Goal: Transaction & Acquisition: Purchase product/service

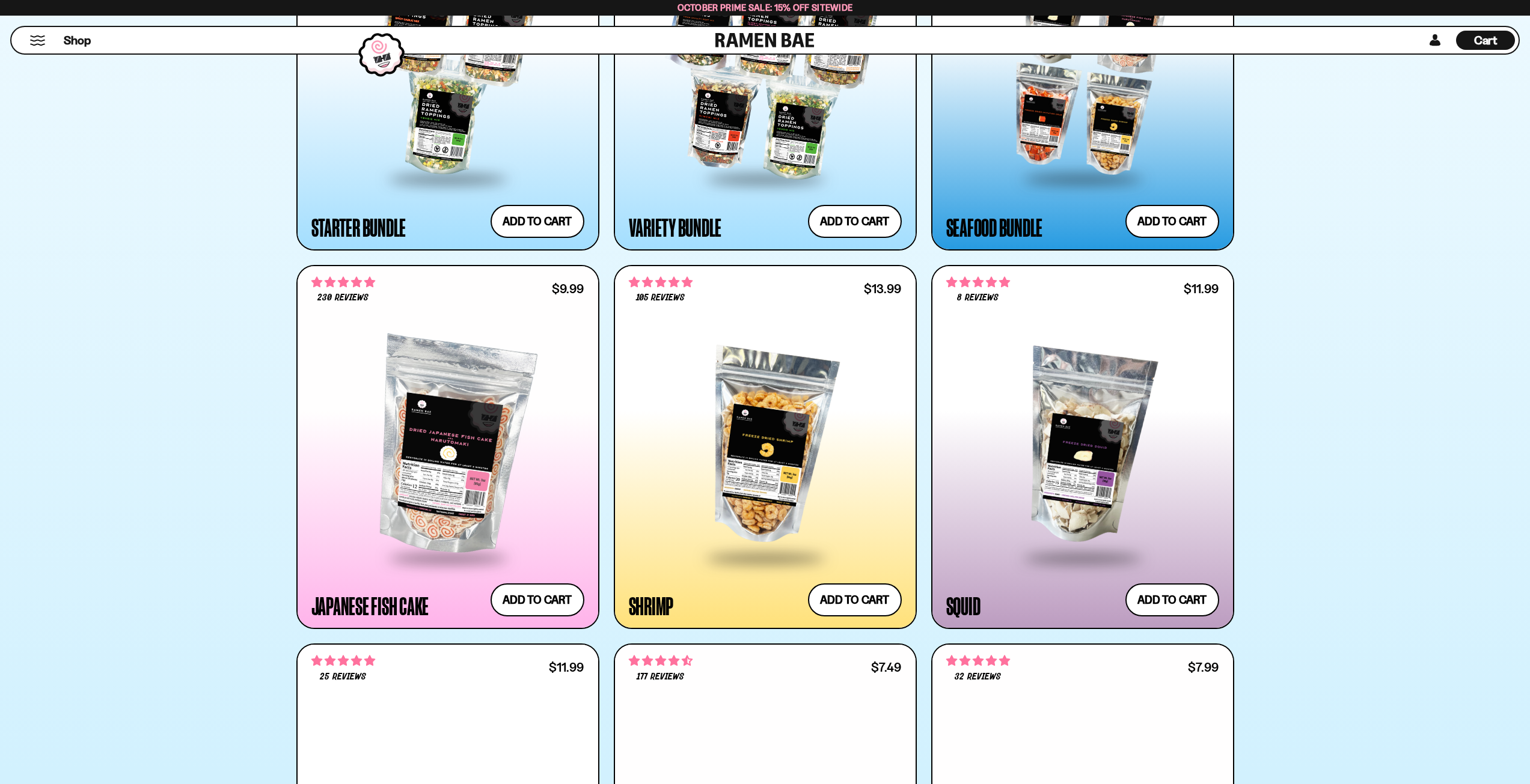
scroll to position [1322, 0]
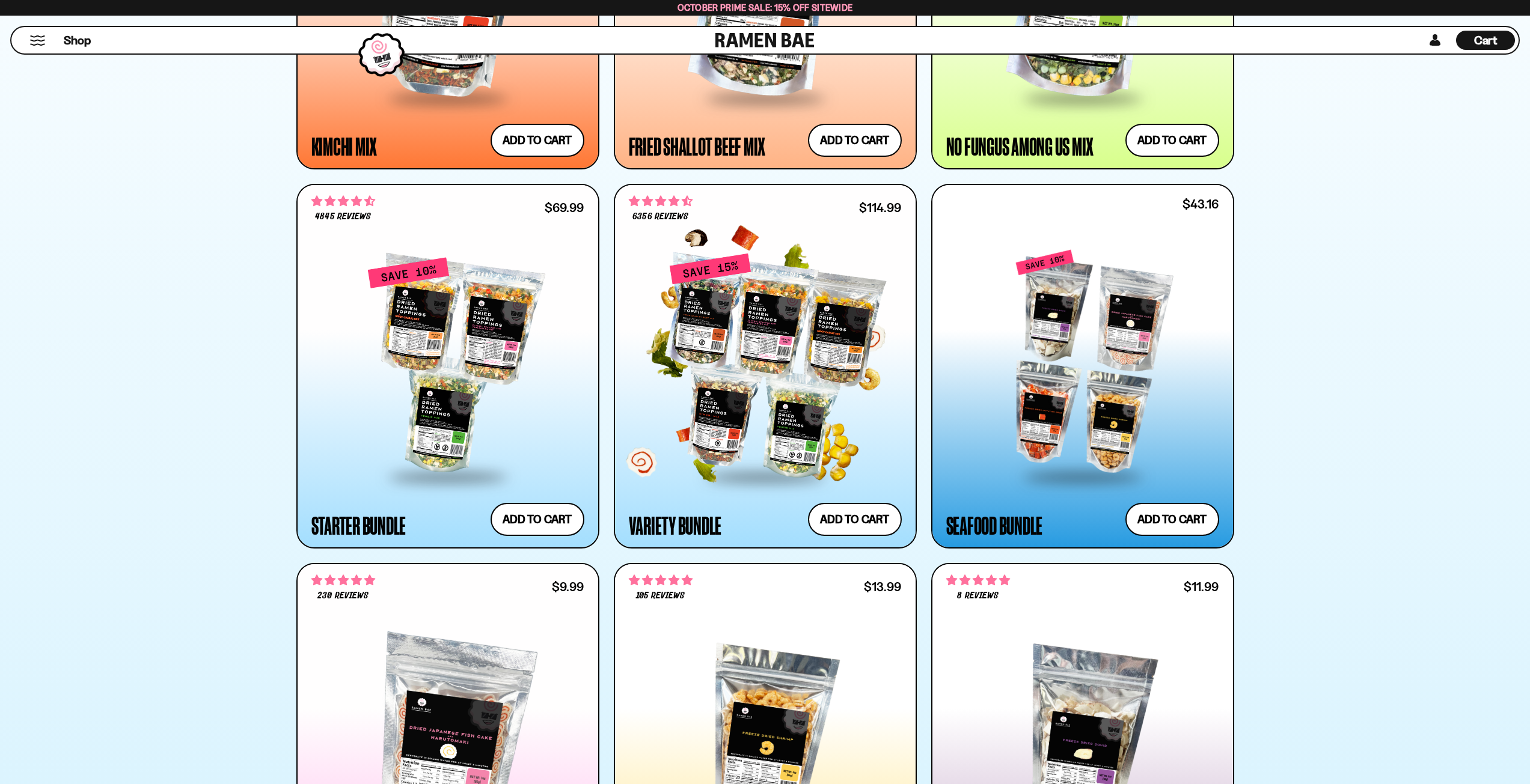
scroll to position [1322, 0]
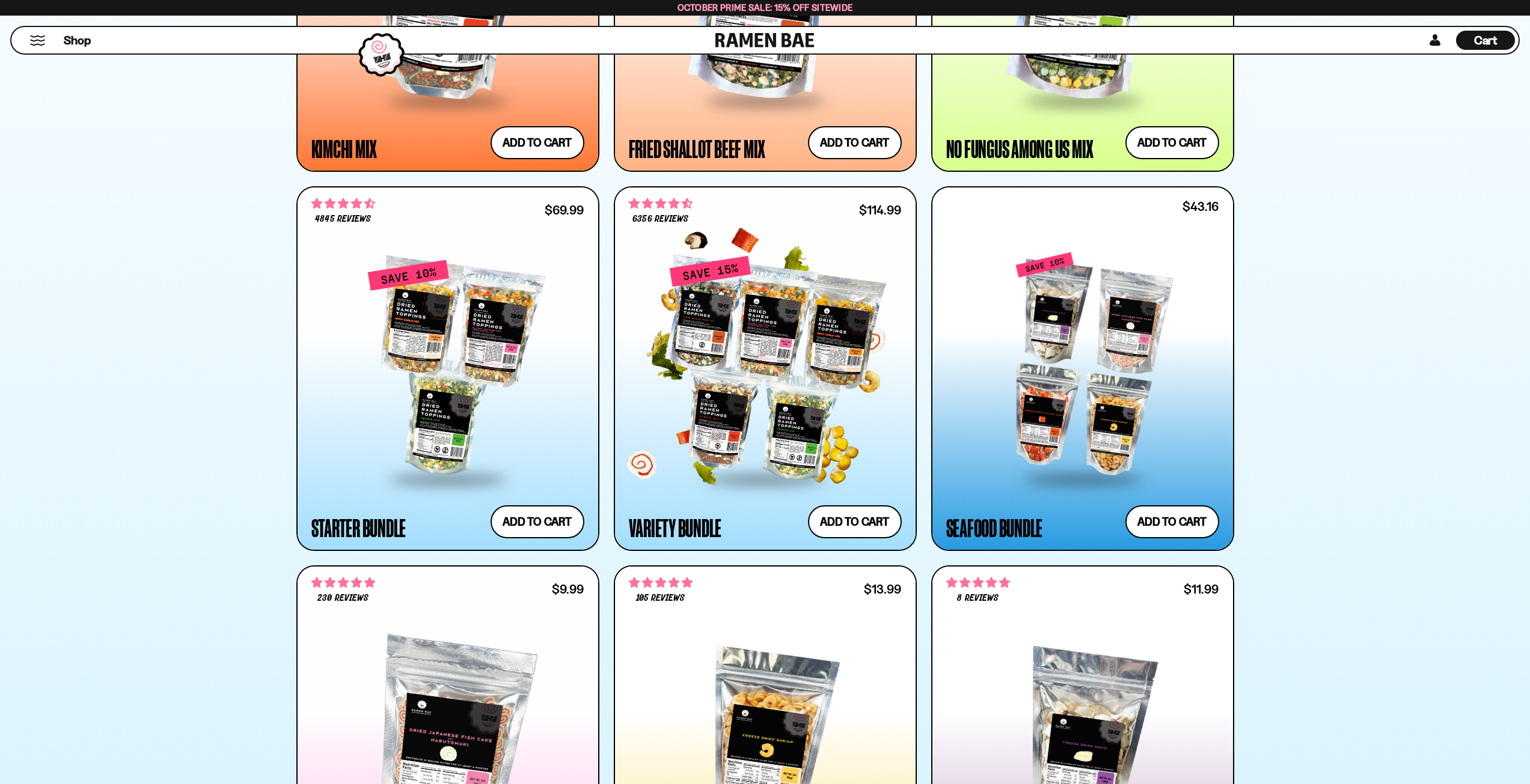
click at [739, 371] on div at bounding box center [765, 368] width 273 height 218
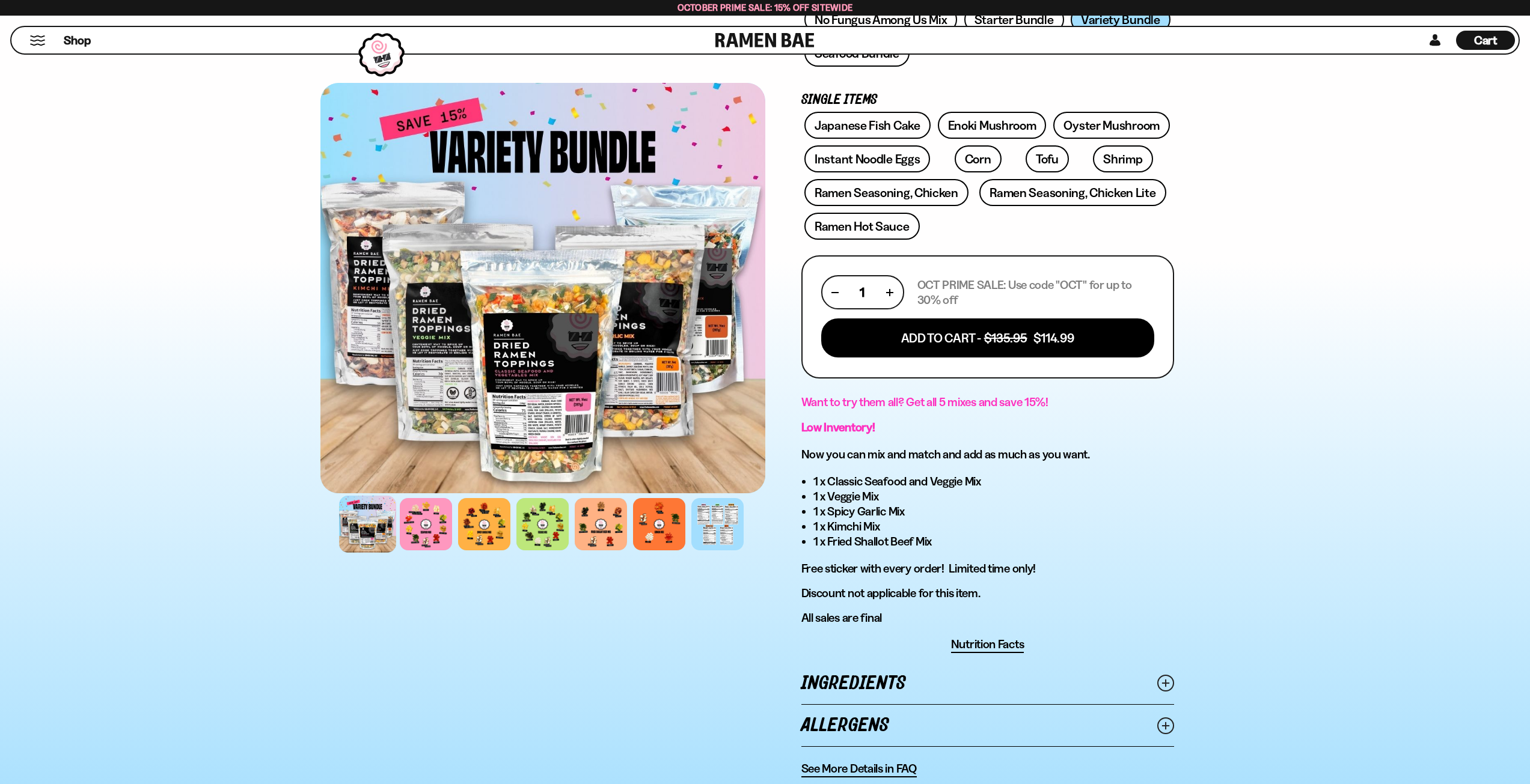
scroll to position [361, 0]
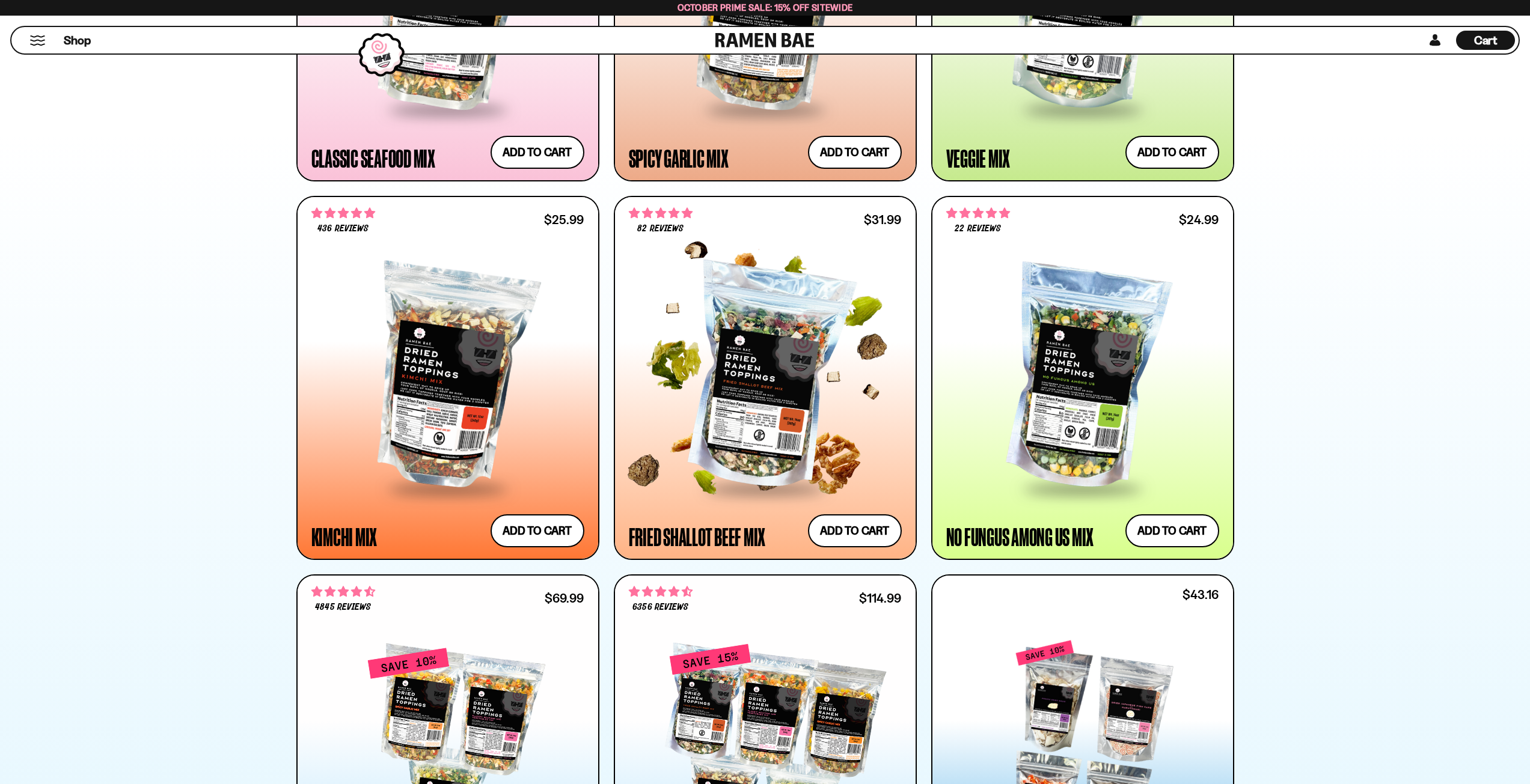
scroll to position [962, 0]
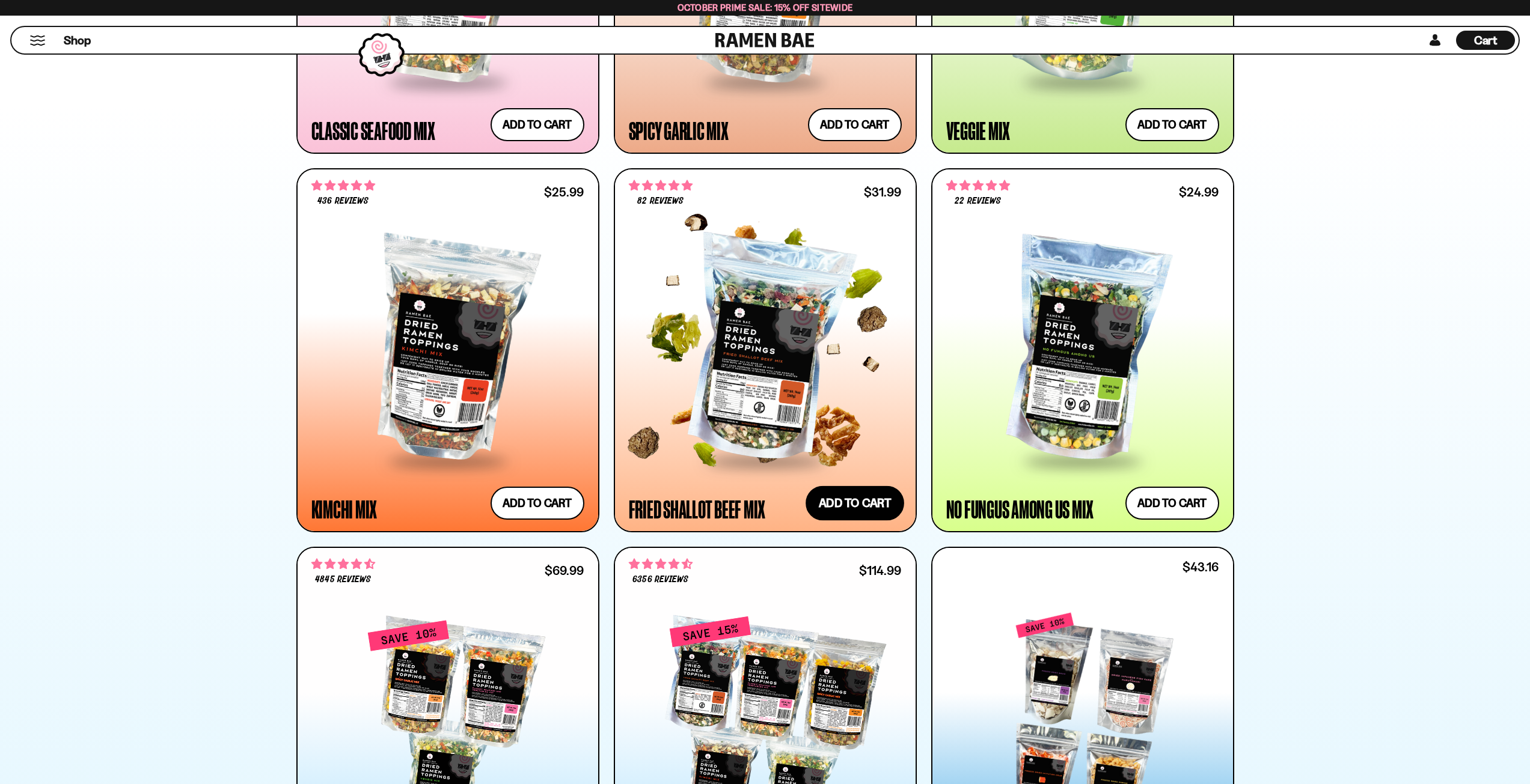
click at [845, 501] on button "Add to cart Add ― Regular price $31.99 Regular price Sale price $31.99 Unit pri…" at bounding box center [854, 504] width 98 height 35
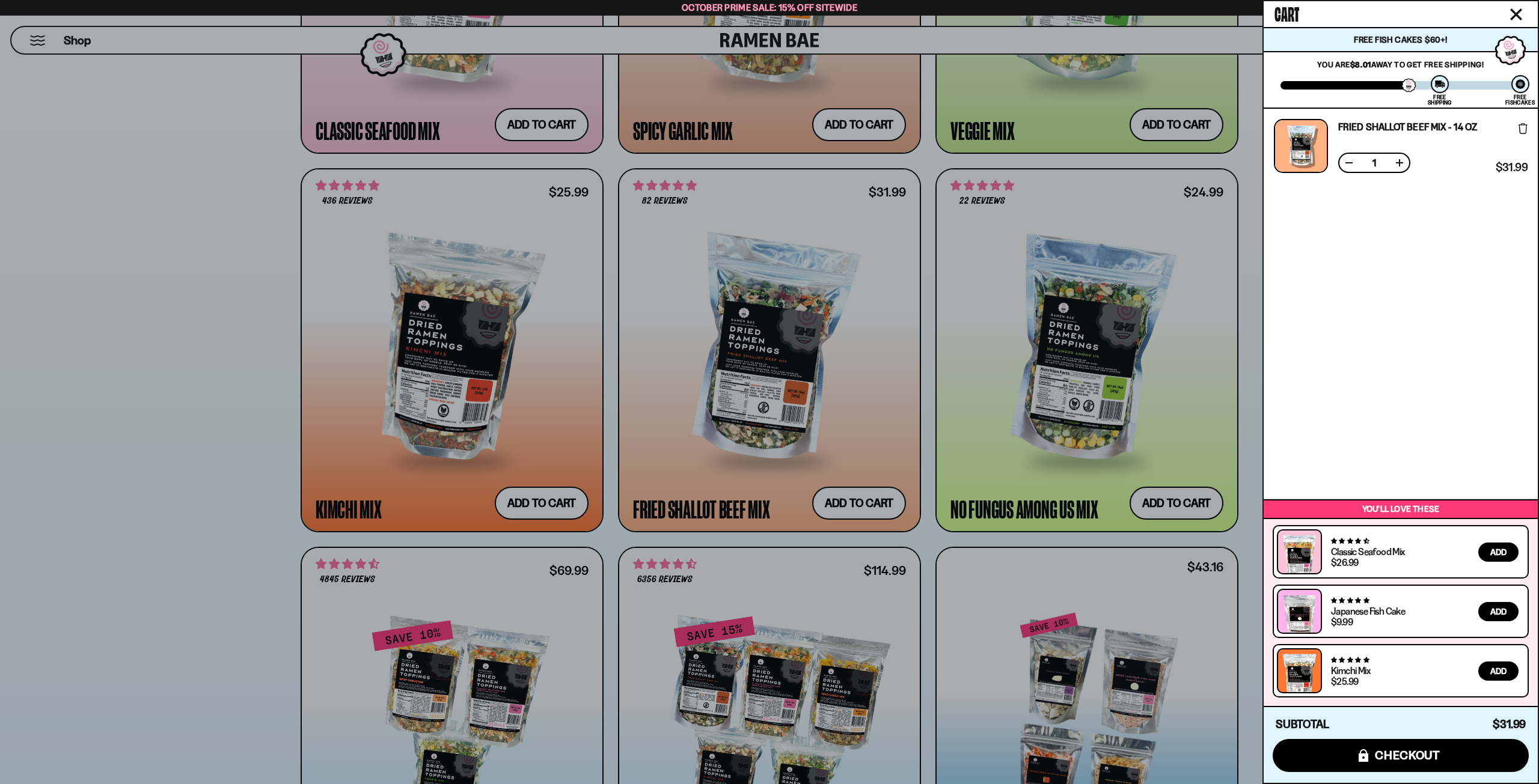
click at [767, 505] on div at bounding box center [770, 392] width 1539 height 784
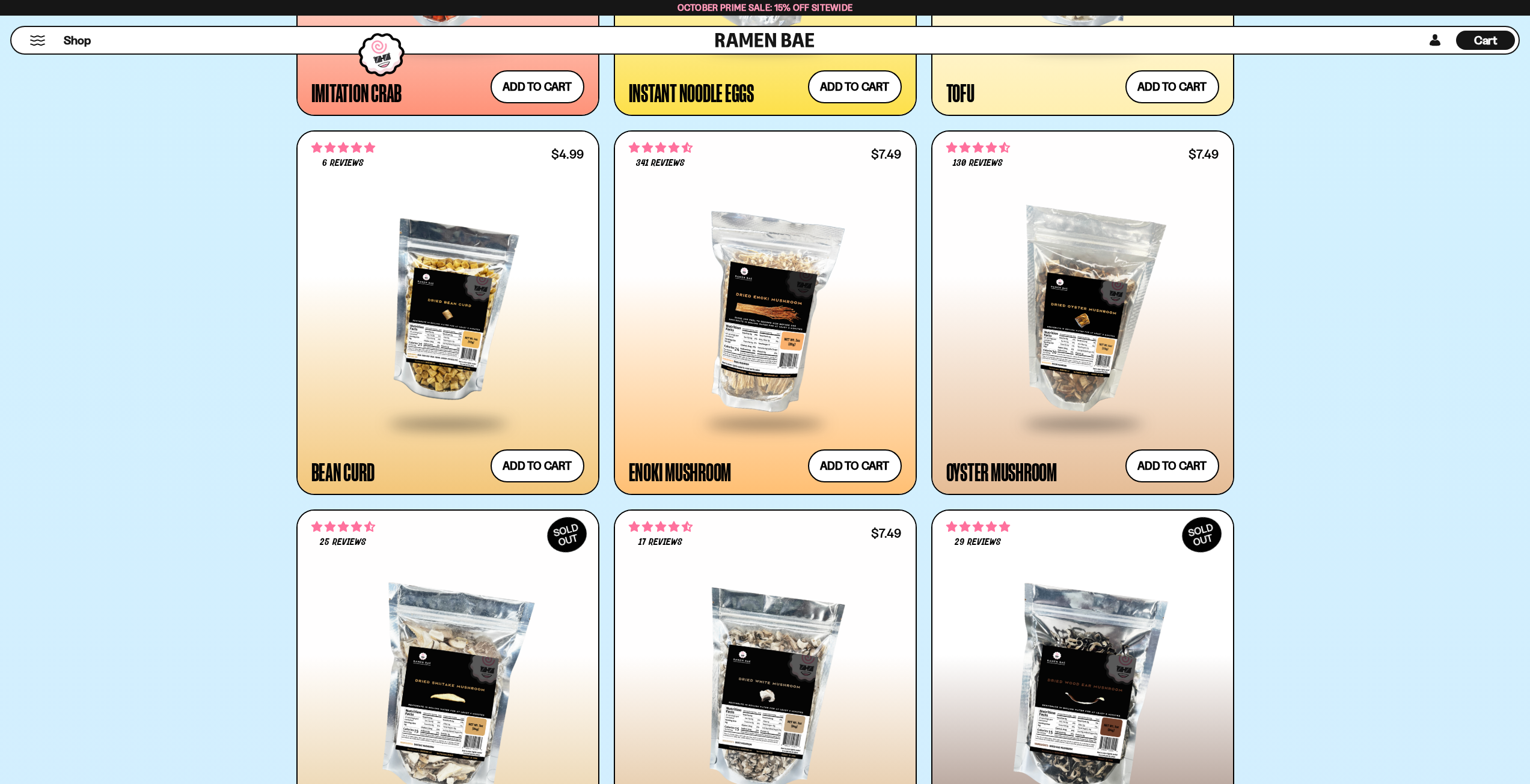
scroll to position [2523, 0]
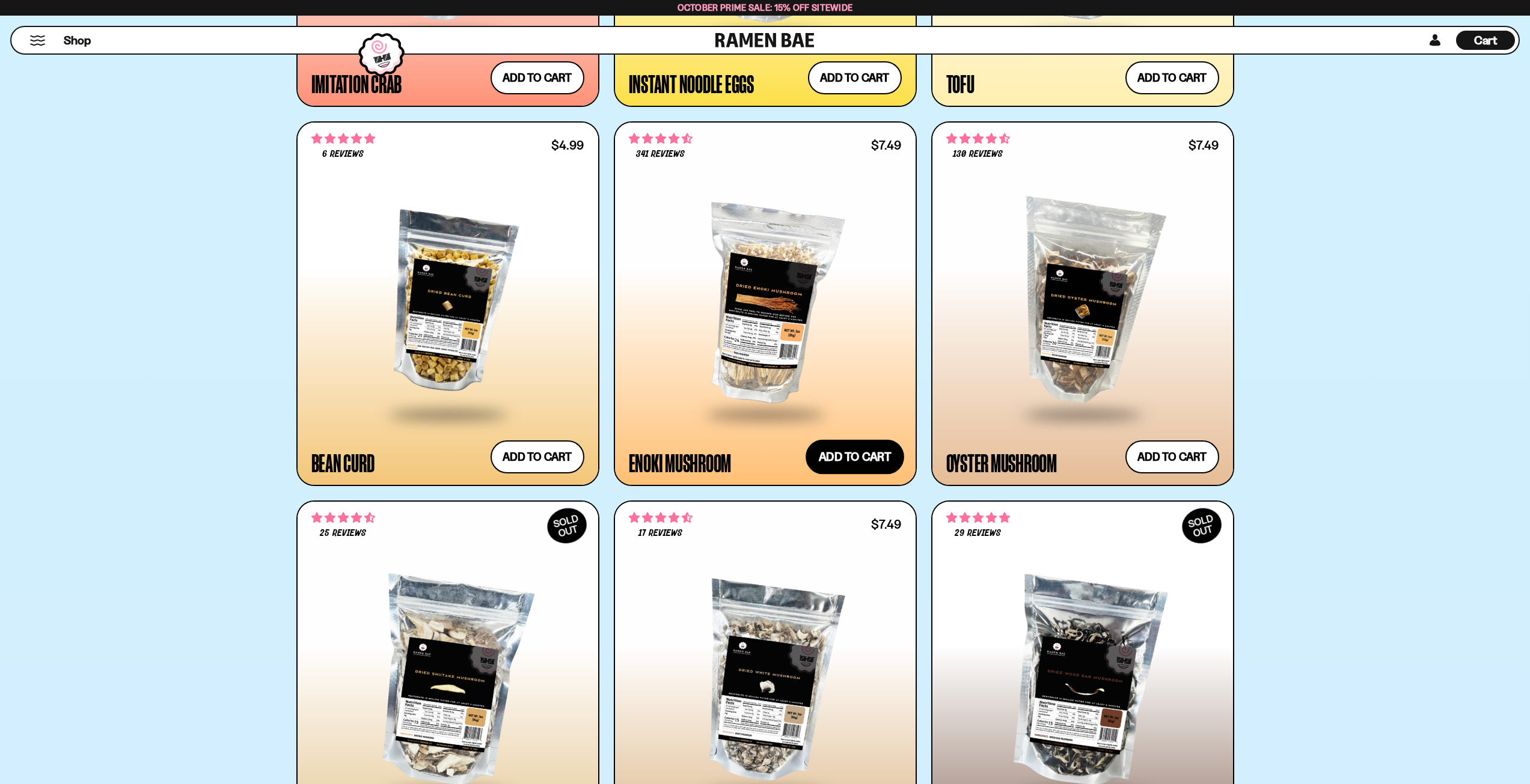
click at [834, 463] on button "Add to cart Add ― Regular price $7.49 Regular price Sale price $7.49 Unit price…" at bounding box center [854, 456] width 98 height 35
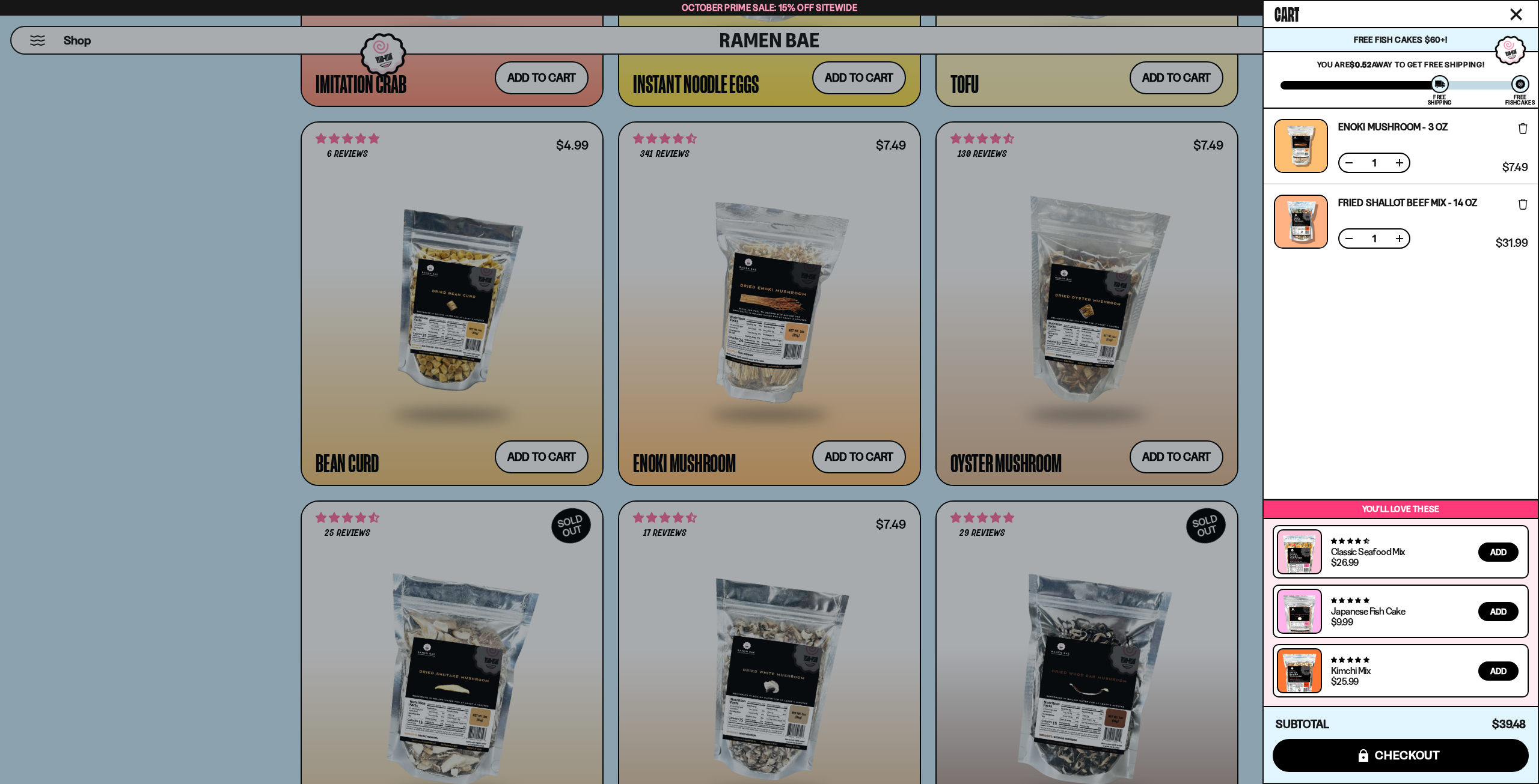
click at [768, 471] on div at bounding box center [770, 392] width 1539 height 784
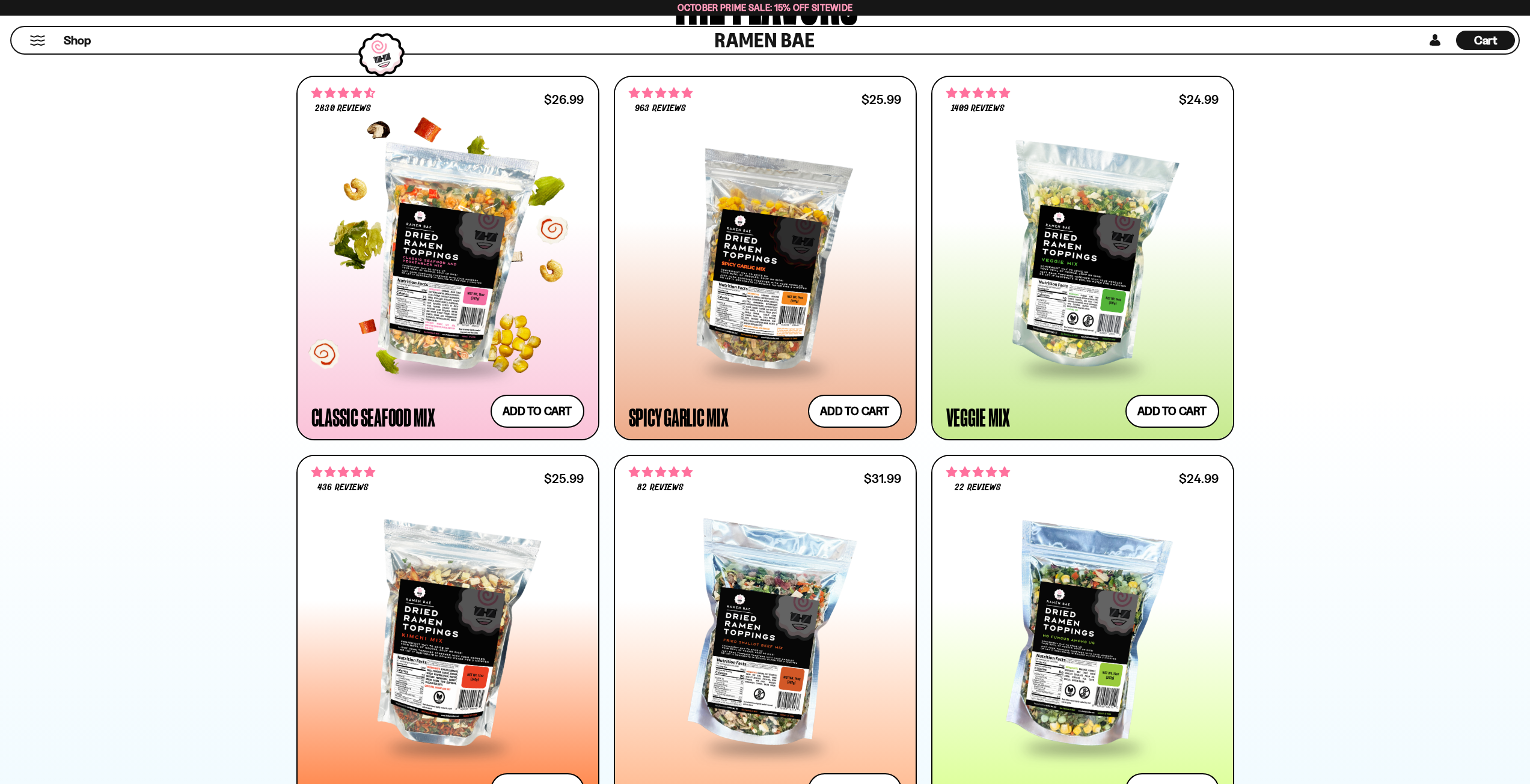
scroll to position [661, 0]
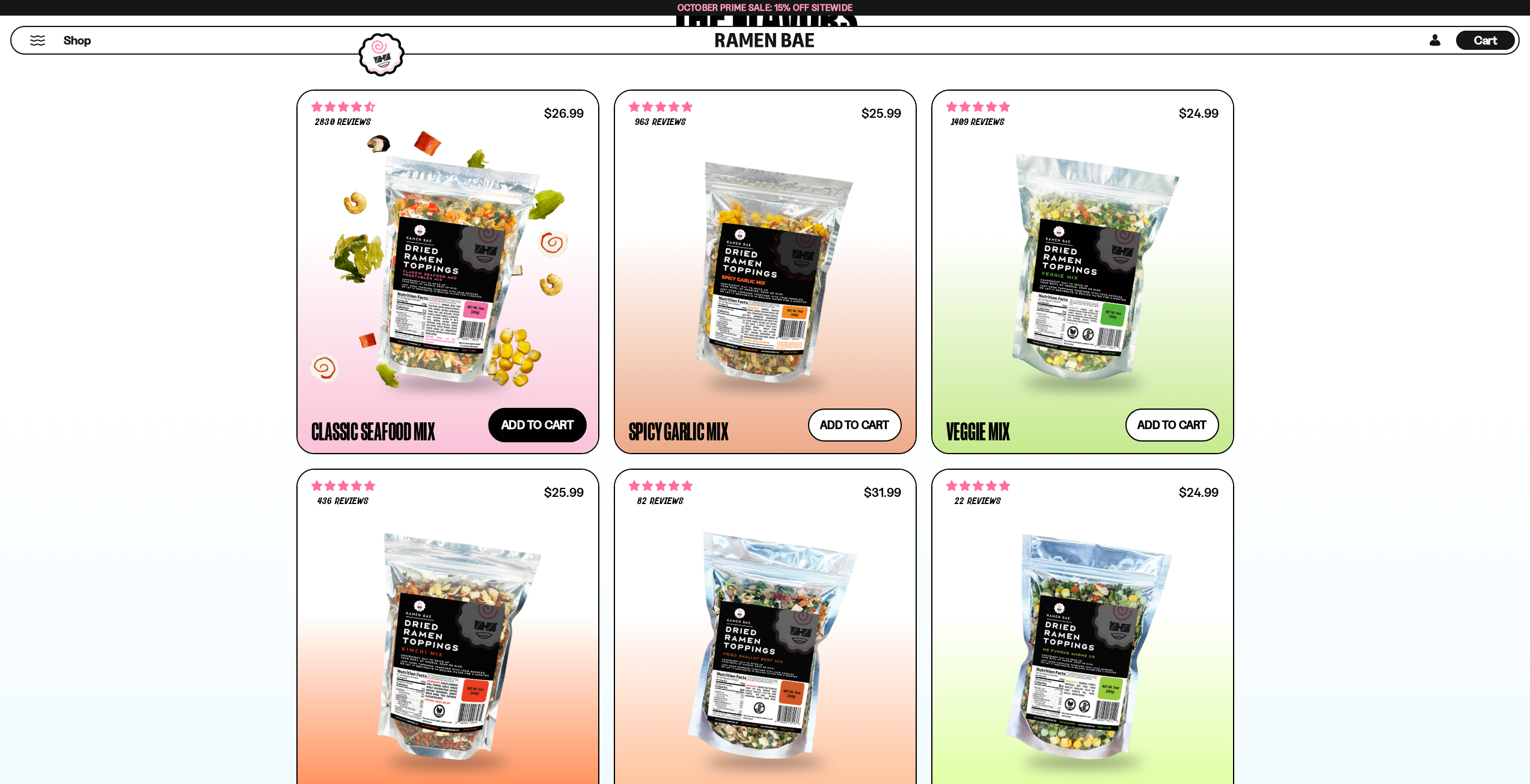
click at [574, 420] on button "Add to cart Add ― Regular price $26.99 Regular price Sale price $26.99 Unit pri…" at bounding box center [537, 425] width 98 height 35
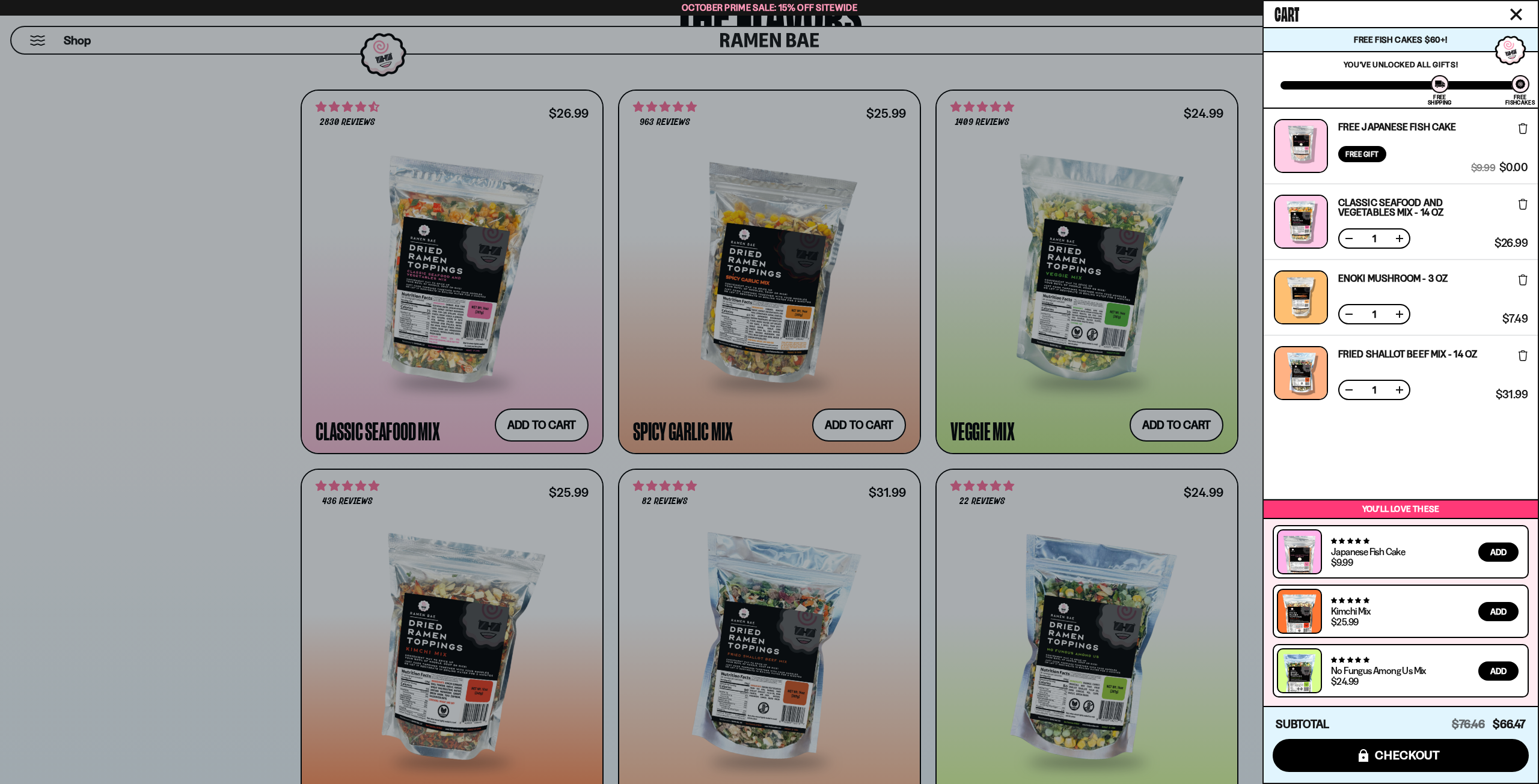
click at [1016, 526] on div at bounding box center [770, 392] width 1539 height 784
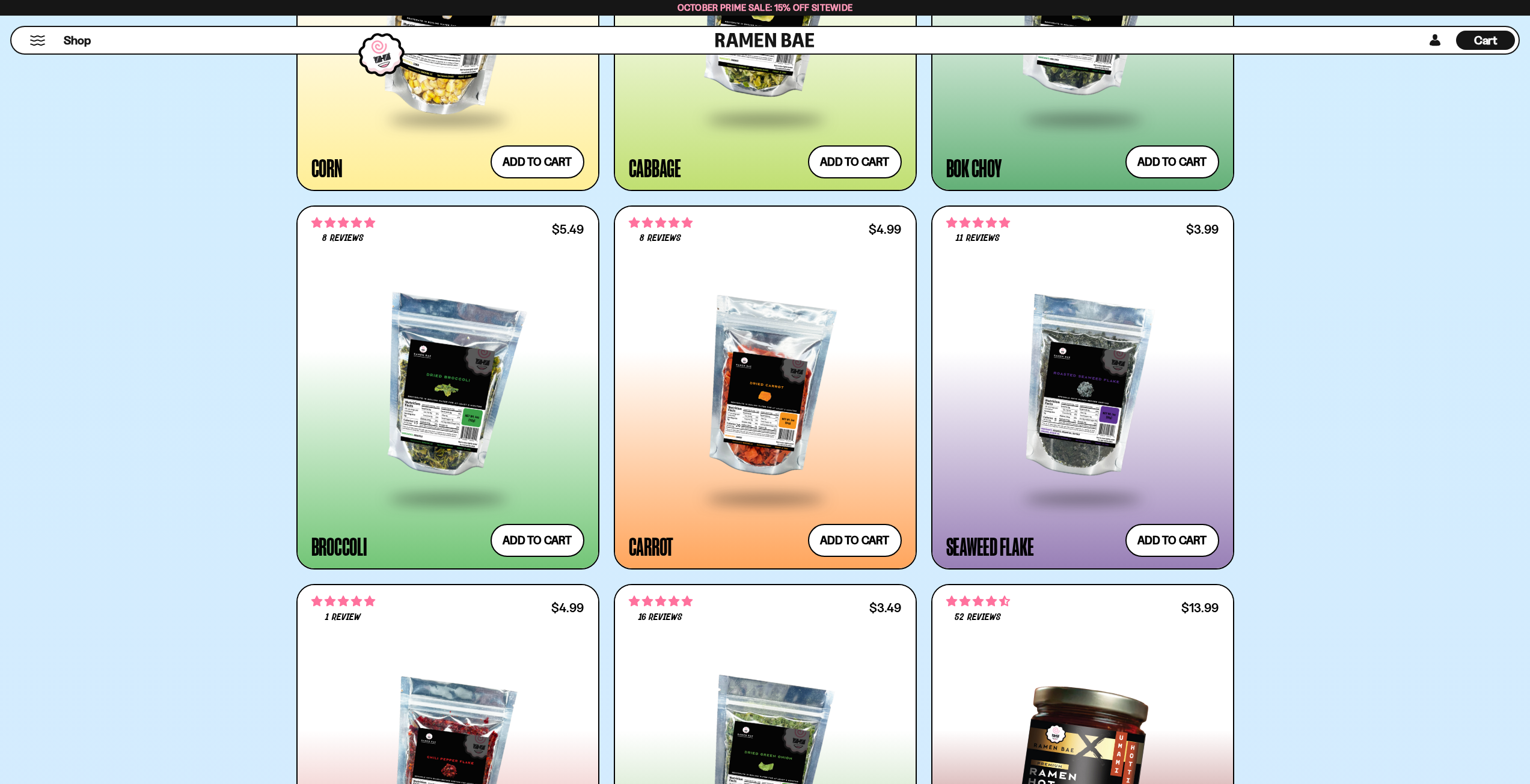
scroll to position [3605, 0]
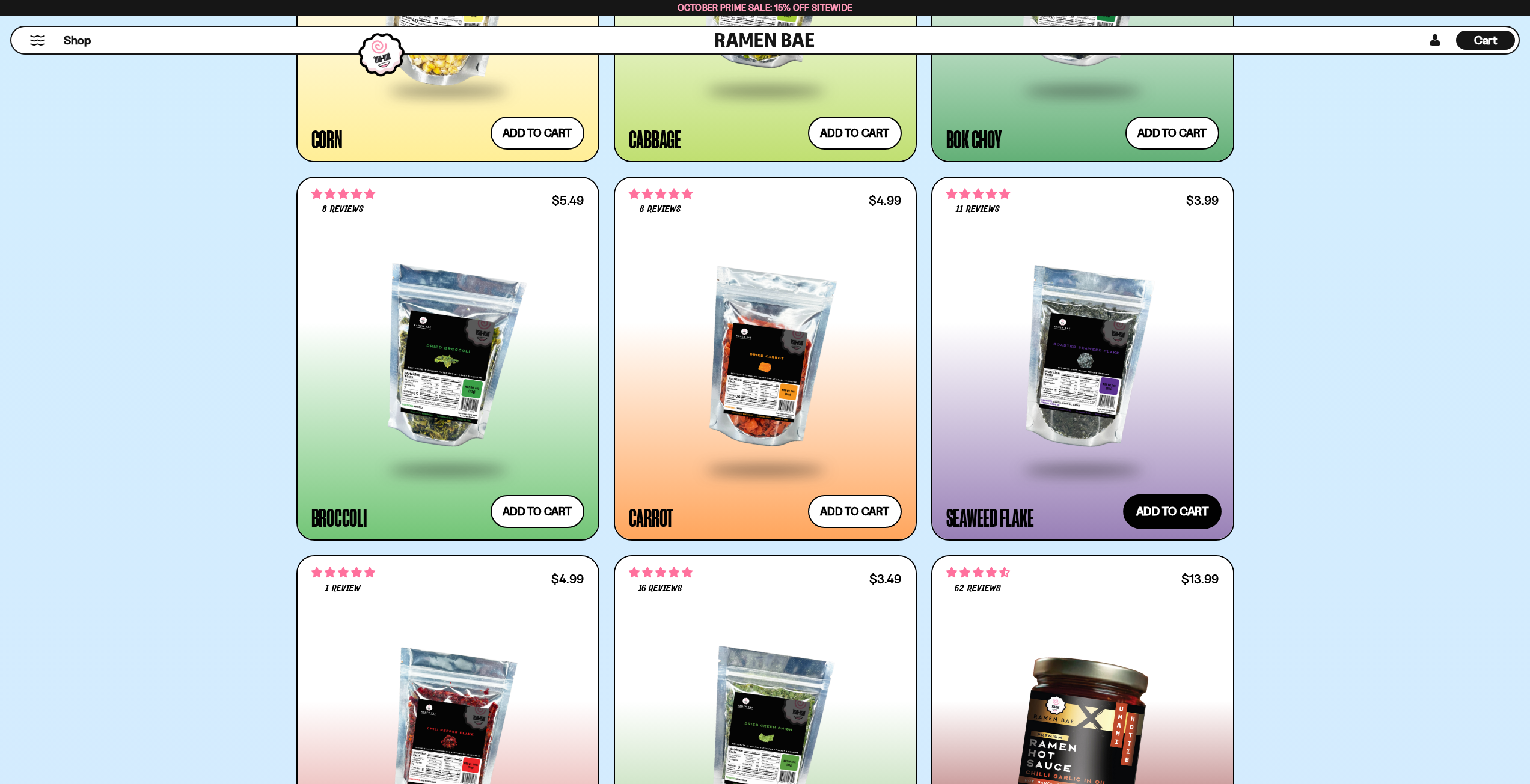
click at [1149, 496] on button "Add to cart Add ― Regular price $3.99 Regular price Sale price $3.99 Unit price…" at bounding box center [1172, 511] width 98 height 35
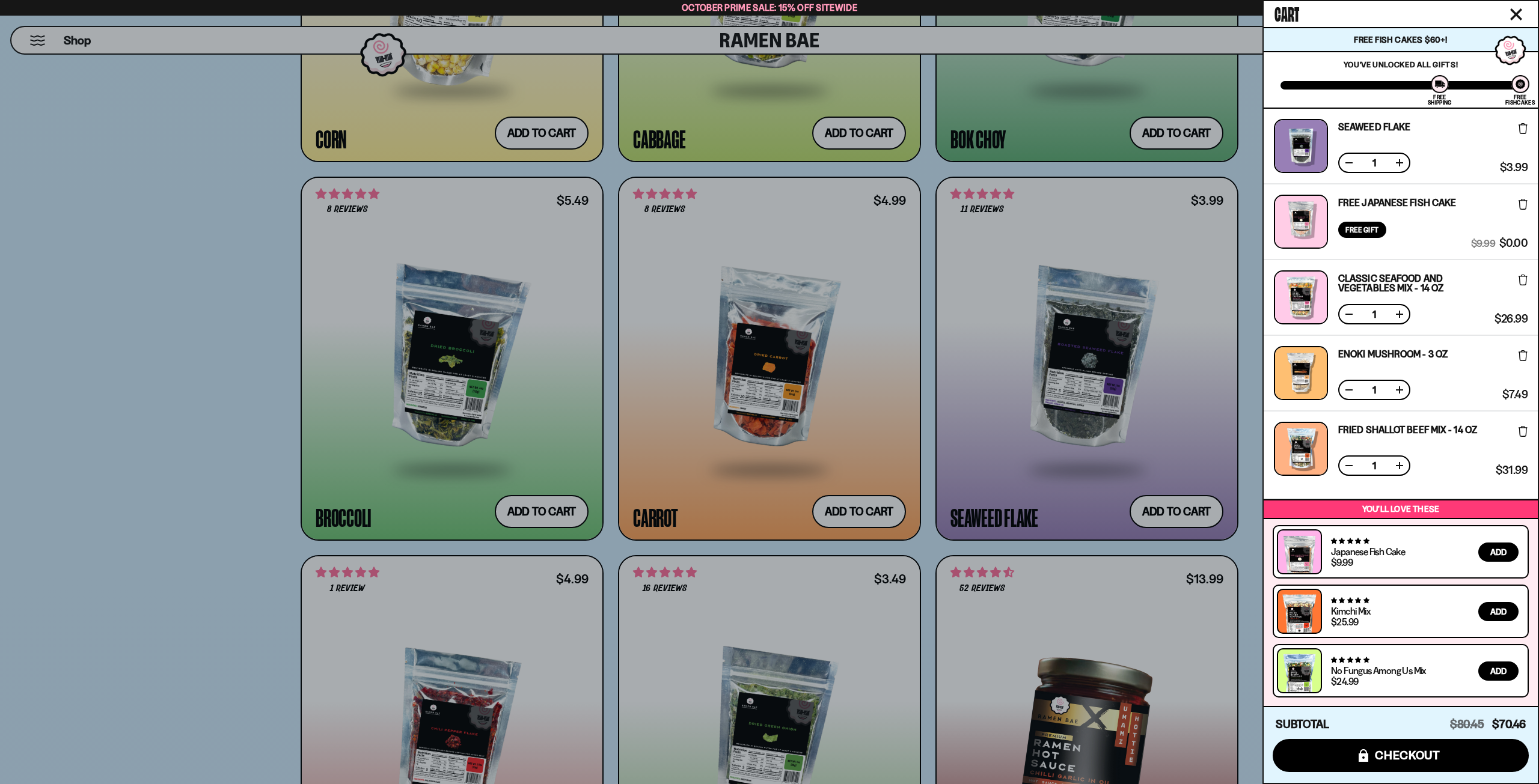
click at [973, 483] on div at bounding box center [770, 392] width 1539 height 784
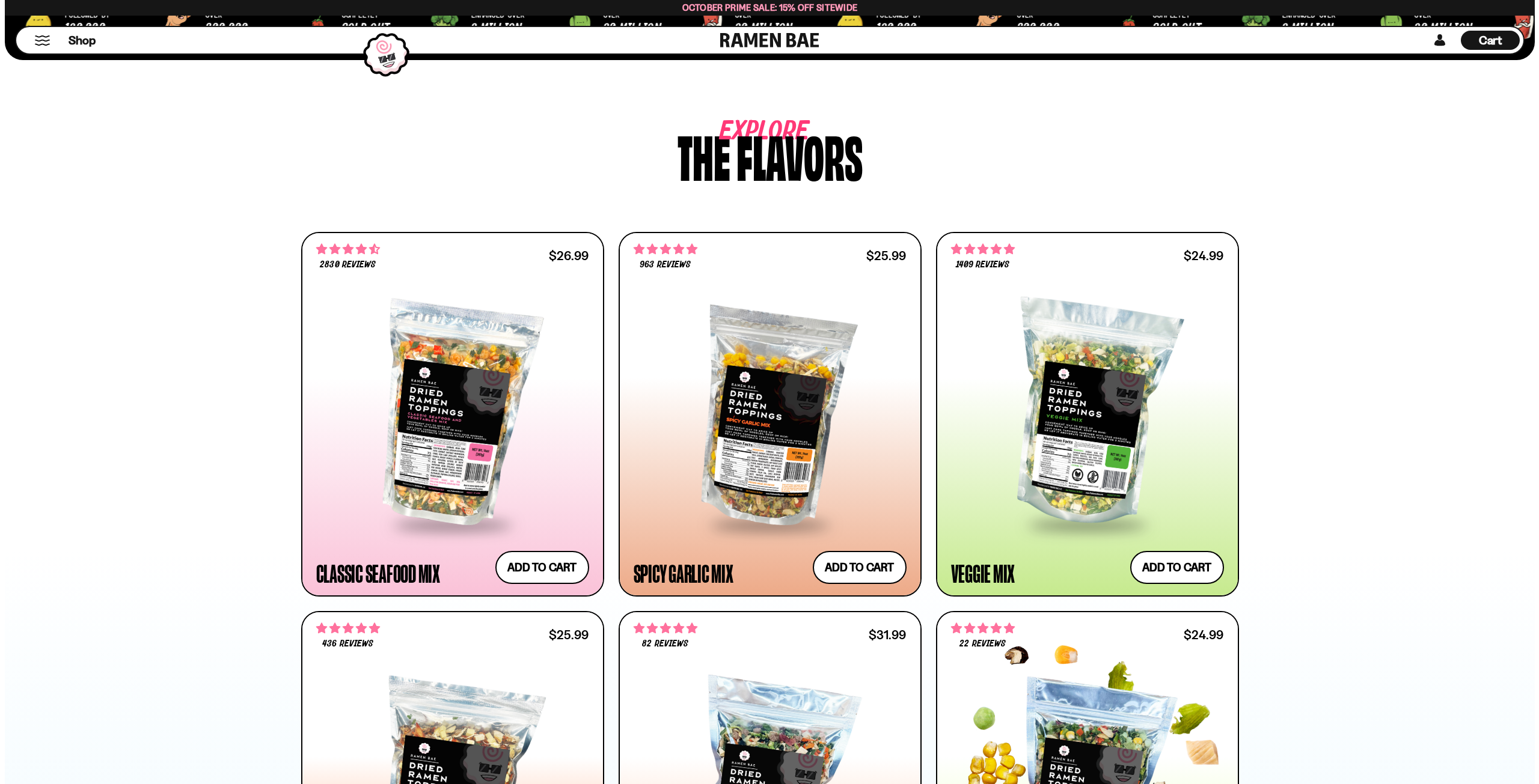
scroll to position [300, 0]
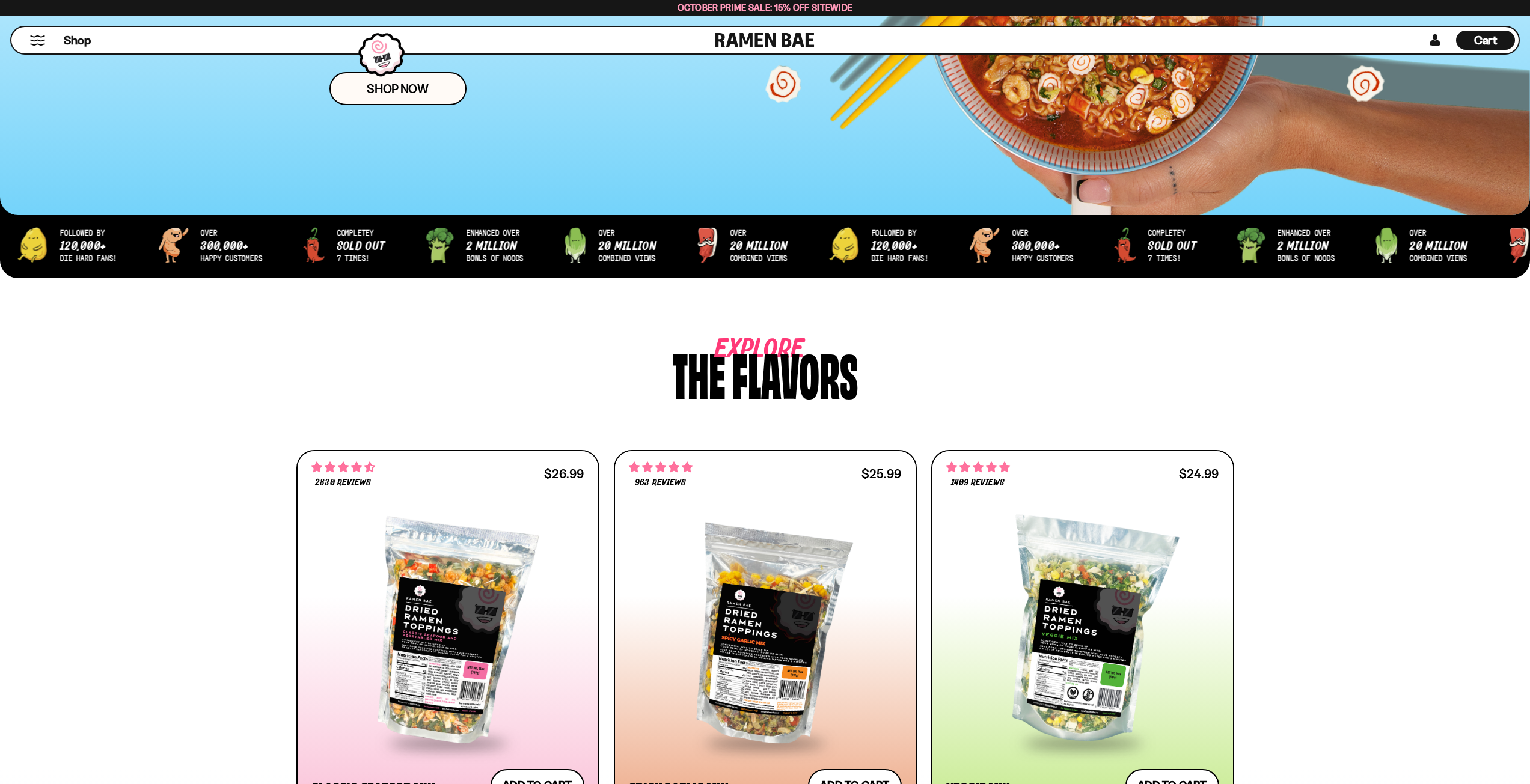
click at [1466, 43] on div "Cart D0381C2F-513E-4F90-8A41-6F0A75DCBAAA" at bounding box center [1484, 40] width 59 height 19
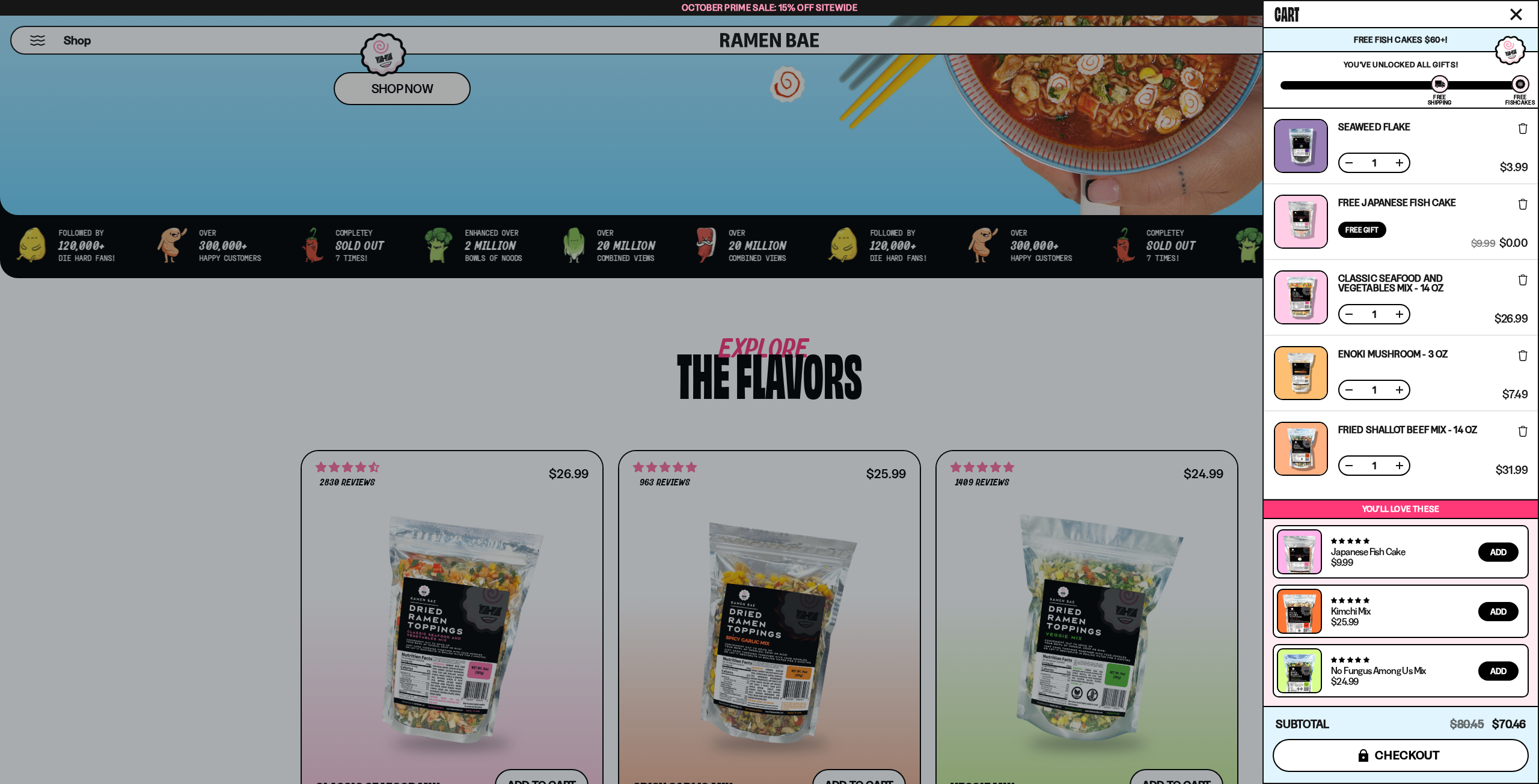
click at [1399, 755] on span "checkout" at bounding box center [1407, 755] width 65 height 13
